Goal: Obtain resource: Download file/media

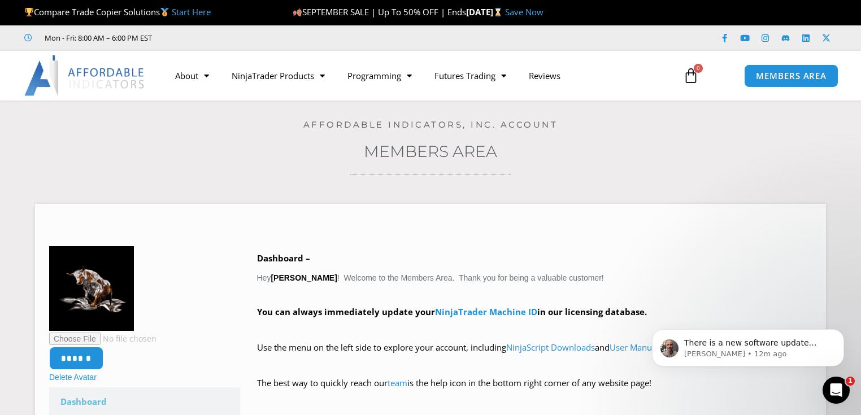
scroll to position [1606, 0]
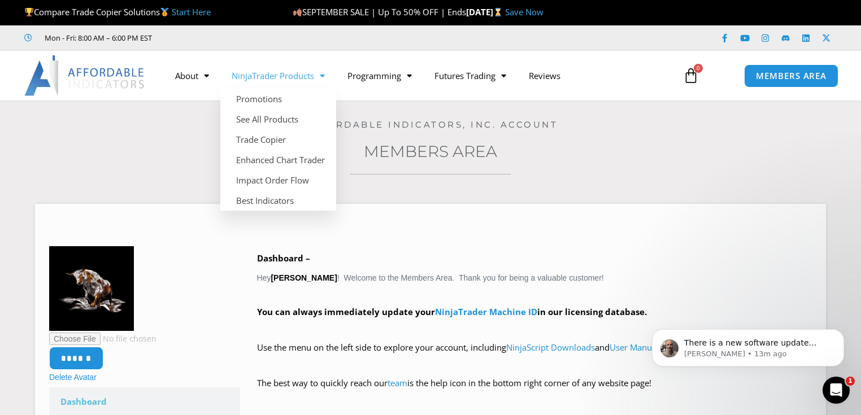
click at [121, 154] on h3 "Members Area" at bounding box center [430, 151] width 804 height 20
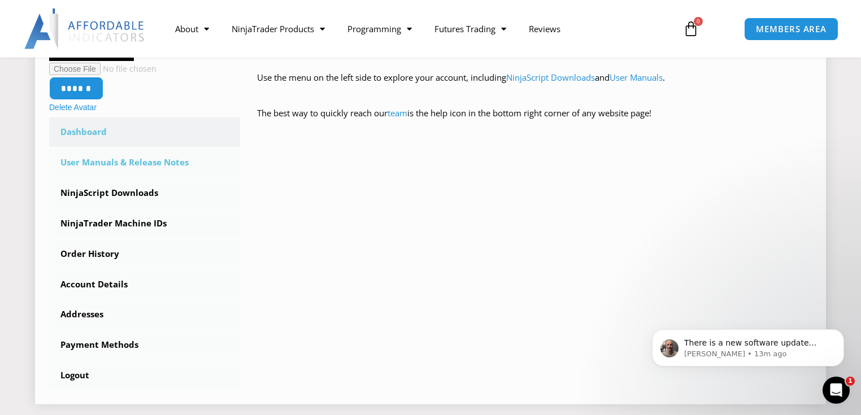
scroll to position [271, 0]
click at [79, 191] on link "NinjaScript Downloads" at bounding box center [144, 192] width 191 height 29
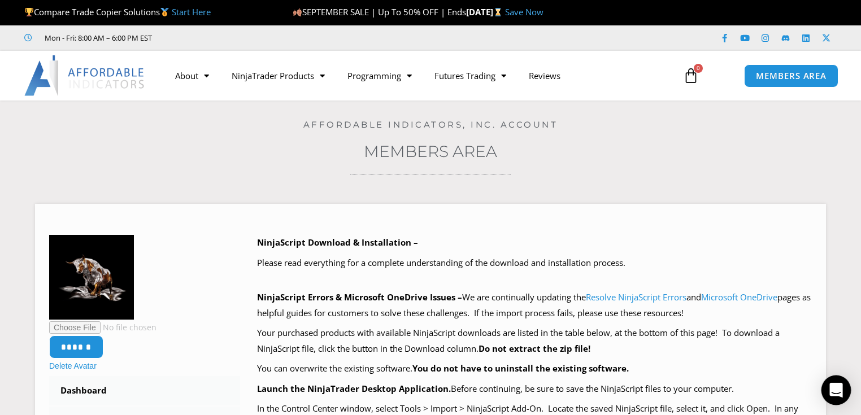
click at [835, 384] on icon "Open Intercom Messenger" at bounding box center [835, 390] width 15 height 15
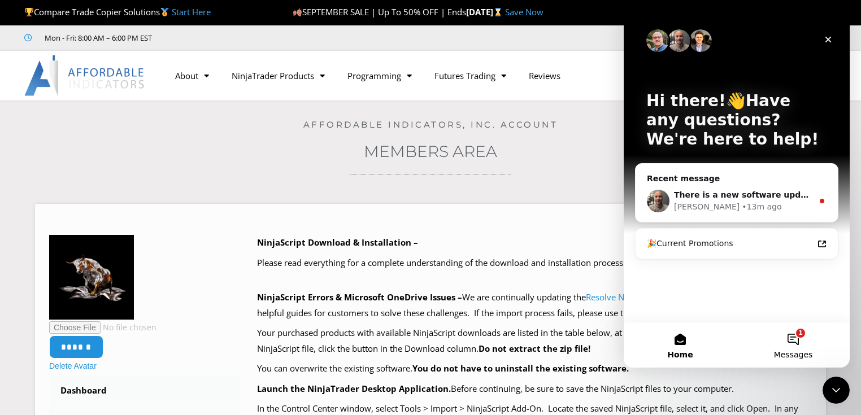
click at [792, 352] on span "Messages" at bounding box center [793, 355] width 39 height 8
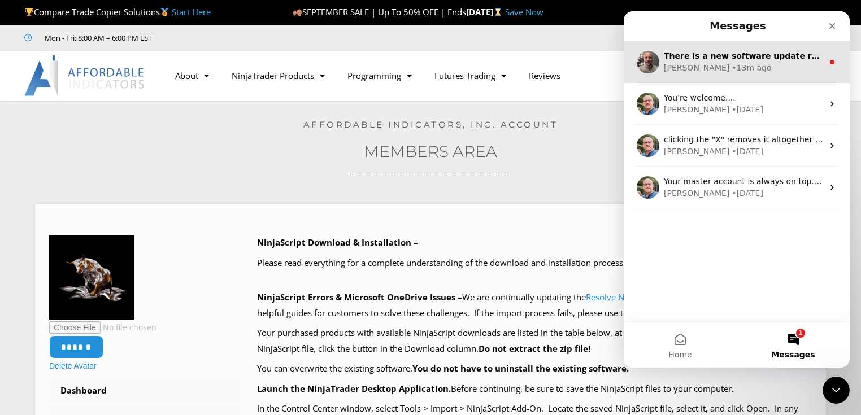
click at [731, 71] on div "• 13m ago" at bounding box center [751, 68] width 40 height 12
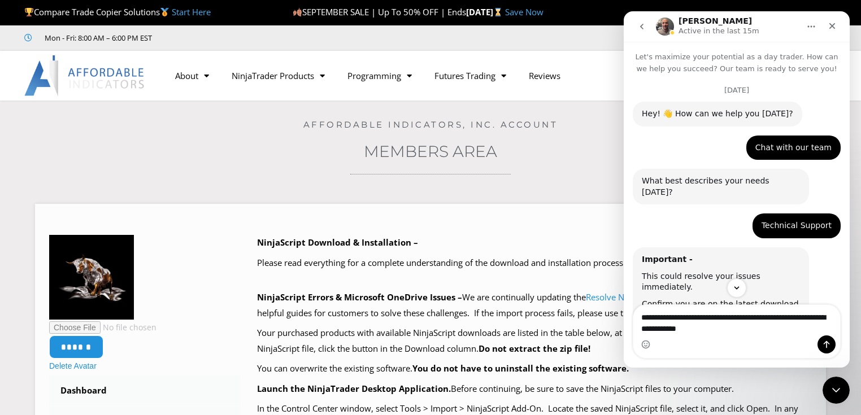
type textarea "**********"
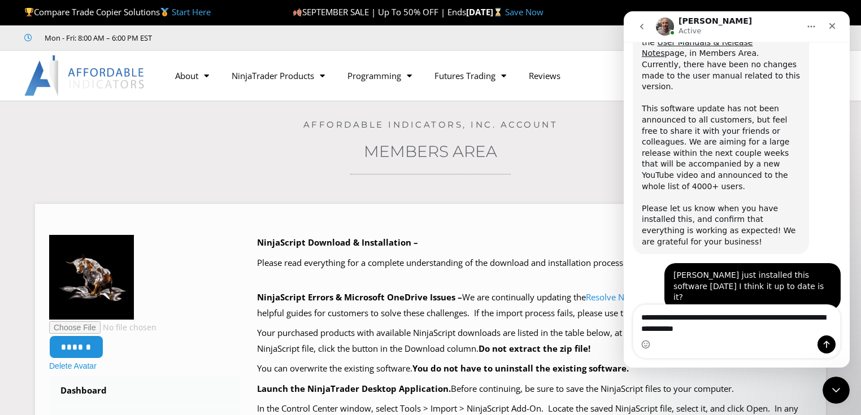
scroll to position [1813, 0]
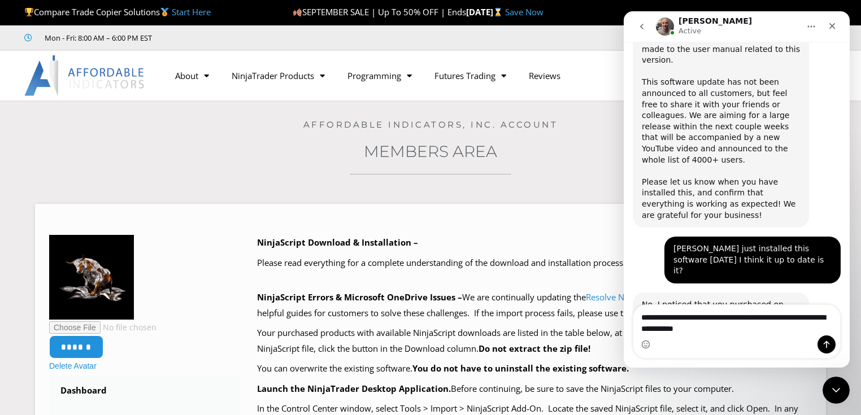
type textarea "**********"
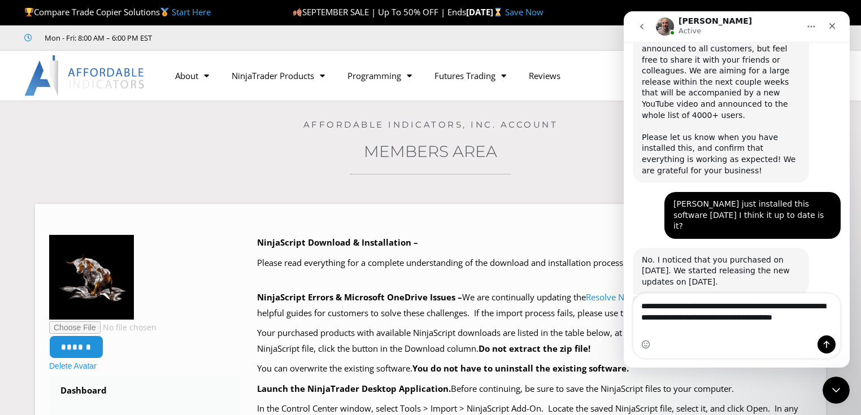
scroll to position [1869, 0]
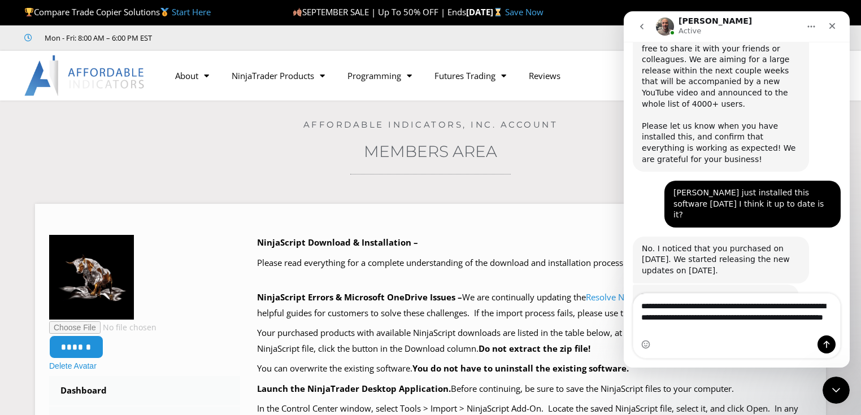
type textarea "**********"
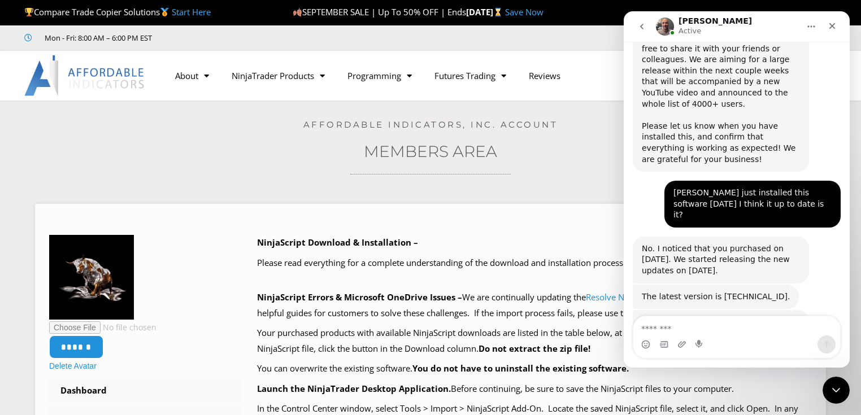
scroll to position [1894, 0]
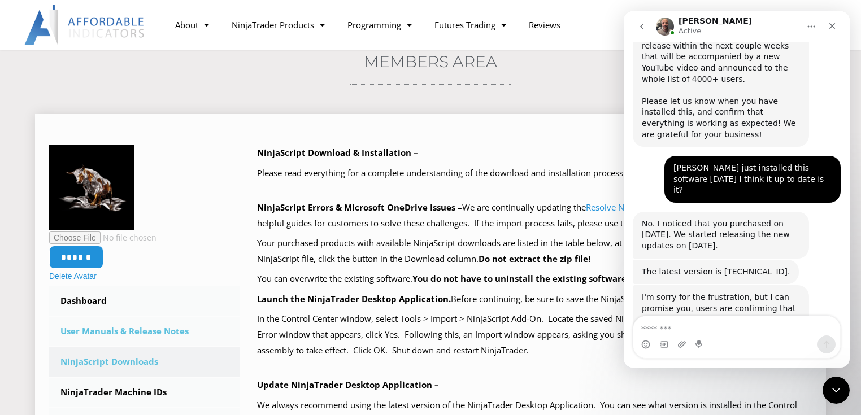
scroll to position [90, 0]
click at [111, 334] on link "User Manuals & Release Notes" at bounding box center [144, 330] width 191 height 29
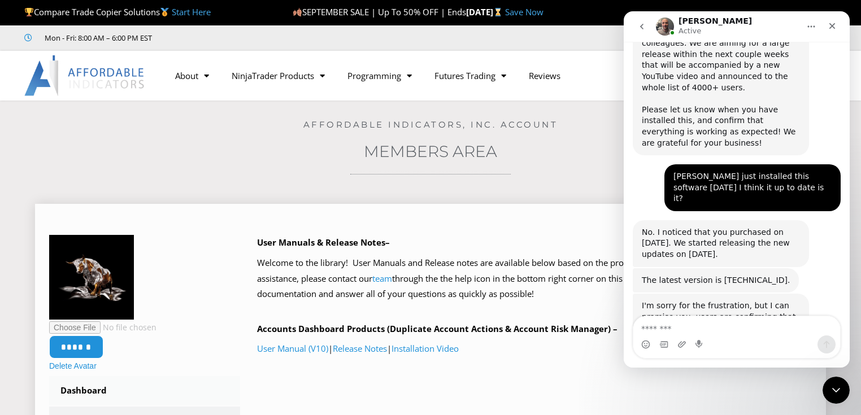
scroll to position [1895, 0]
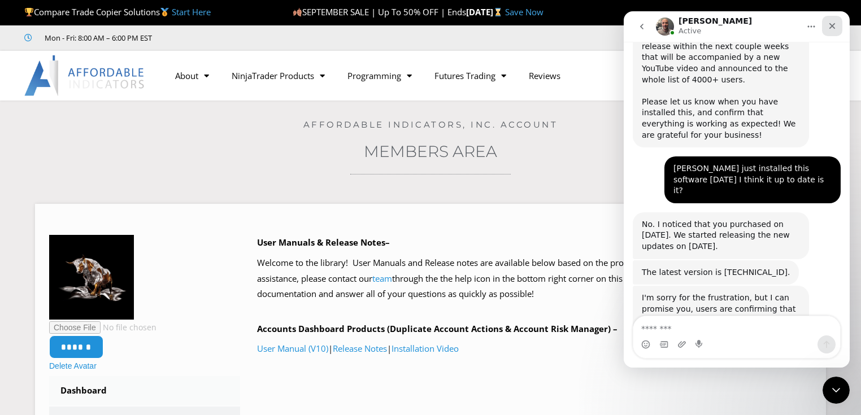
click at [831, 24] on icon "Close" at bounding box center [831, 25] width 9 height 9
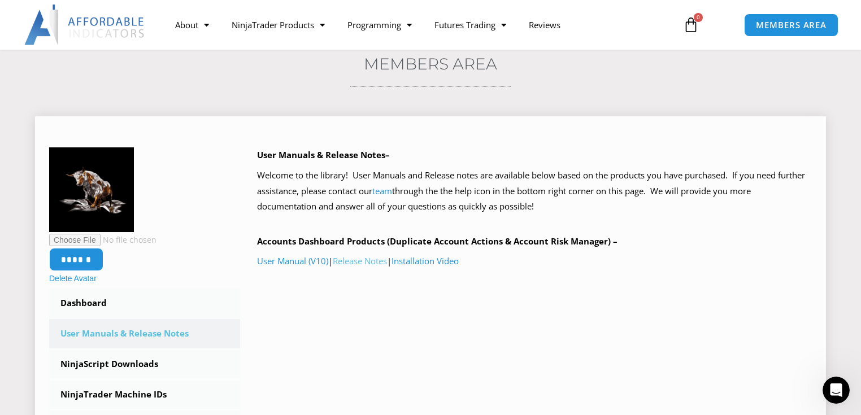
scroll to position [88, 0]
click at [361, 262] on link "Release Notes" at bounding box center [360, 260] width 54 height 11
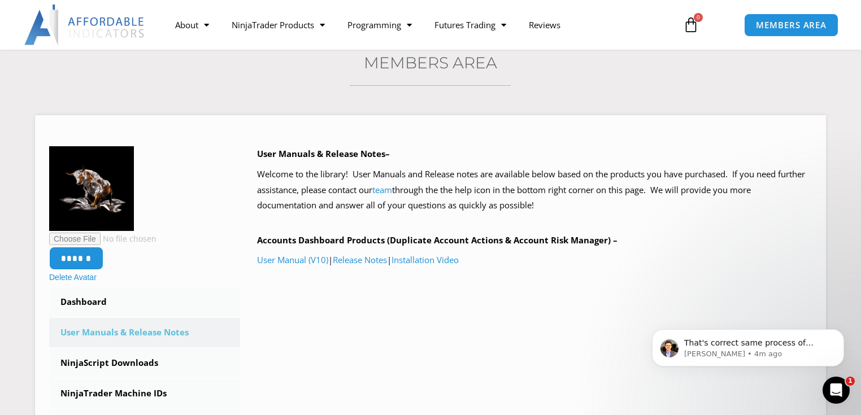
scroll to position [1939, 0]
click at [834, 383] on icon "Open Intercom Messenger" at bounding box center [834, 389] width 19 height 19
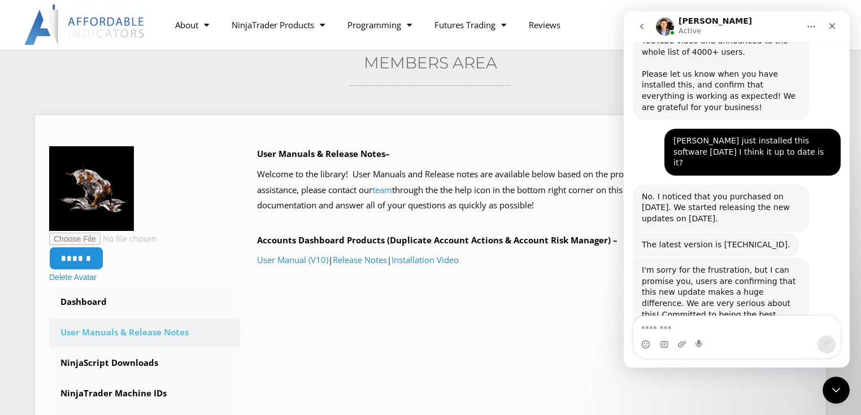
scroll to position [1939, 0]
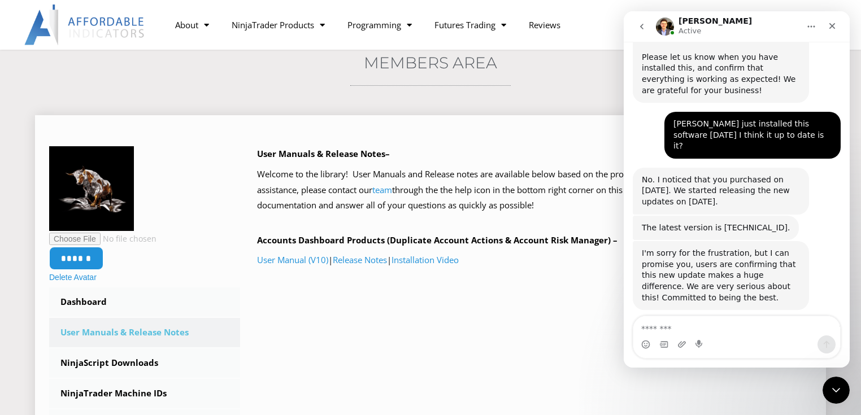
click at [555, 309] on div "User Manuals & Release Notes– Welcome to the library! User Manuals and Release …" at bounding box center [534, 229] width 555 height 166
click at [831, 29] on icon "Close" at bounding box center [831, 25] width 9 height 9
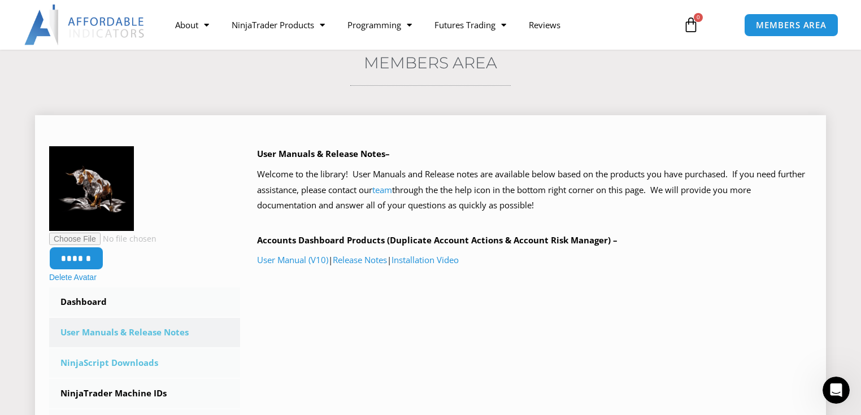
click at [98, 367] on link "NinjaScript Downloads" at bounding box center [144, 362] width 191 height 29
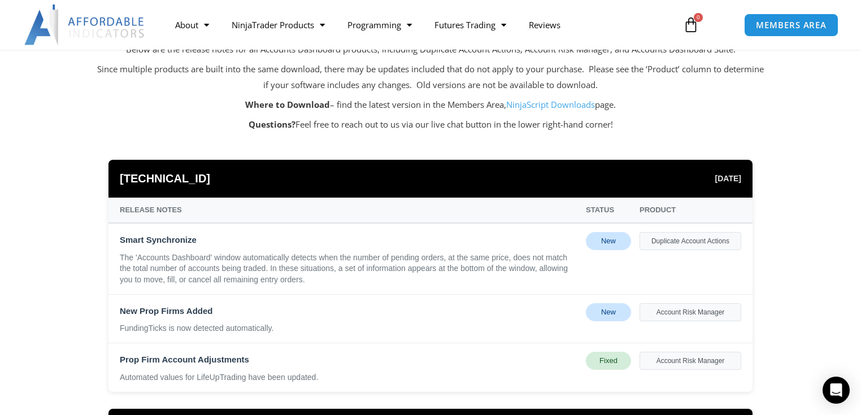
scroll to position [135, 0]
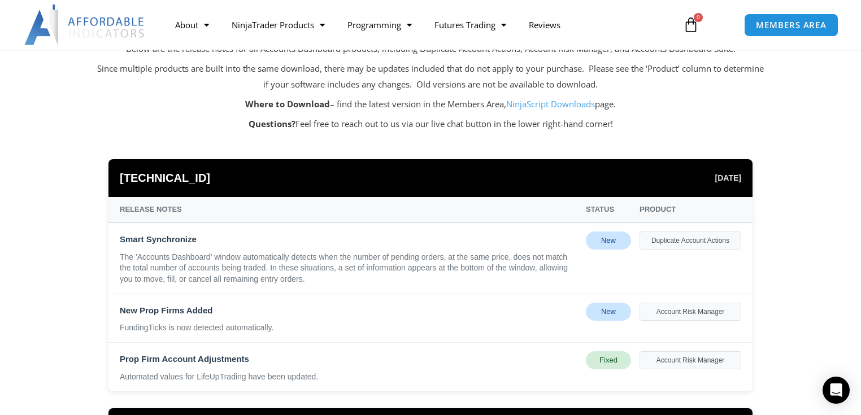
click at [596, 243] on div "New" at bounding box center [608, 241] width 45 height 18
click at [693, 242] on div "Duplicate Account Actions" at bounding box center [690, 241] width 102 height 18
click at [604, 241] on div "New" at bounding box center [608, 241] width 45 height 18
click at [518, 276] on div "The 'Accounts Dashboard' window automatically detects when the number of pendin…" at bounding box center [348, 268] width 457 height 33
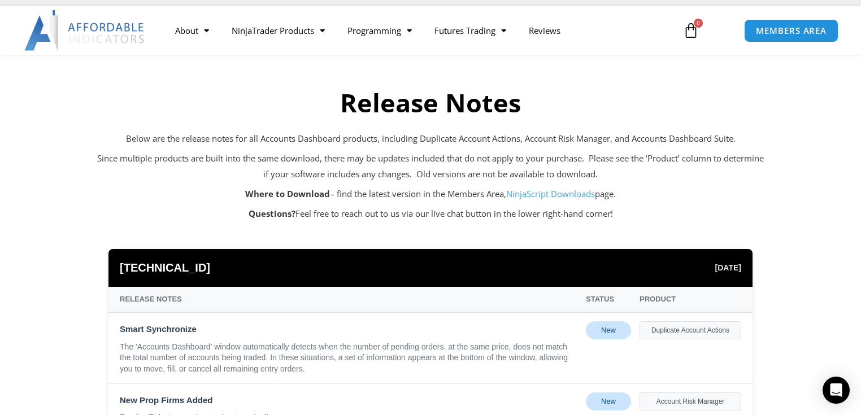
scroll to position [45, 0]
